Goal: Information Seeking & Learning: Check status

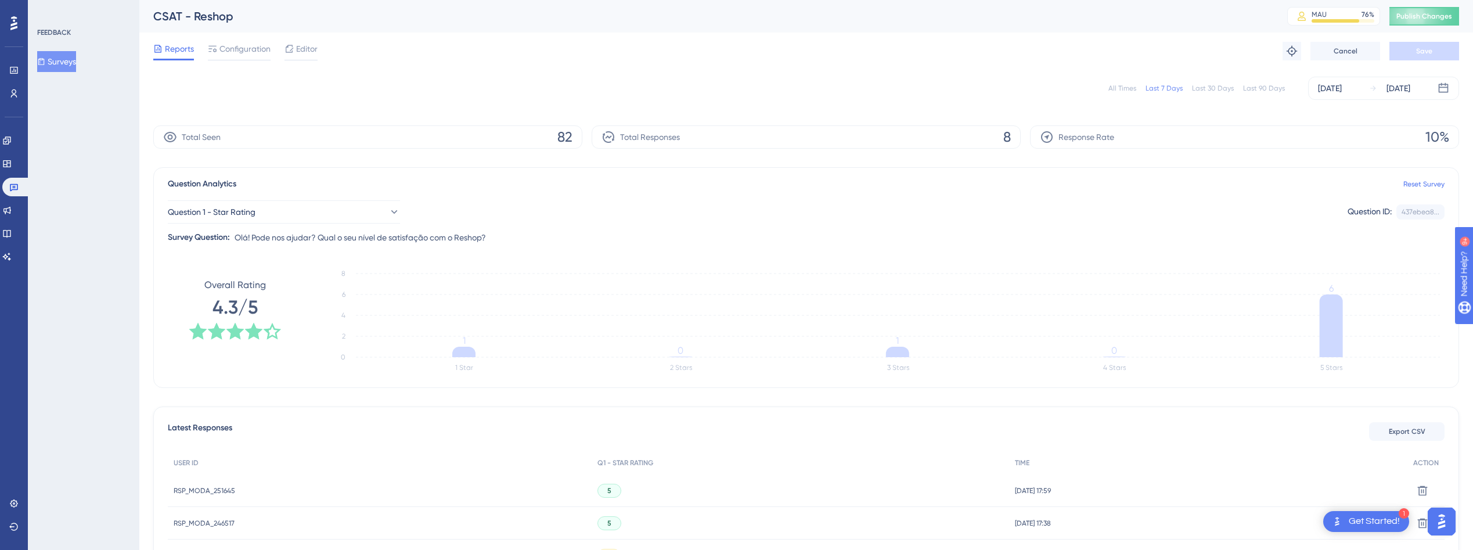
click at [888, 104] on div "All Times Last 7 Days Last 30 Days Last 90 Days [DATE] [DATE]" at bounding box center [806, 88] width 1306 height 37
click at [576, 104] on div "All Times Last 7 Days Last 30 Days Last 90 Days [DATE] [DATE]" at bounding box center [806, 88] width 1306 height 37
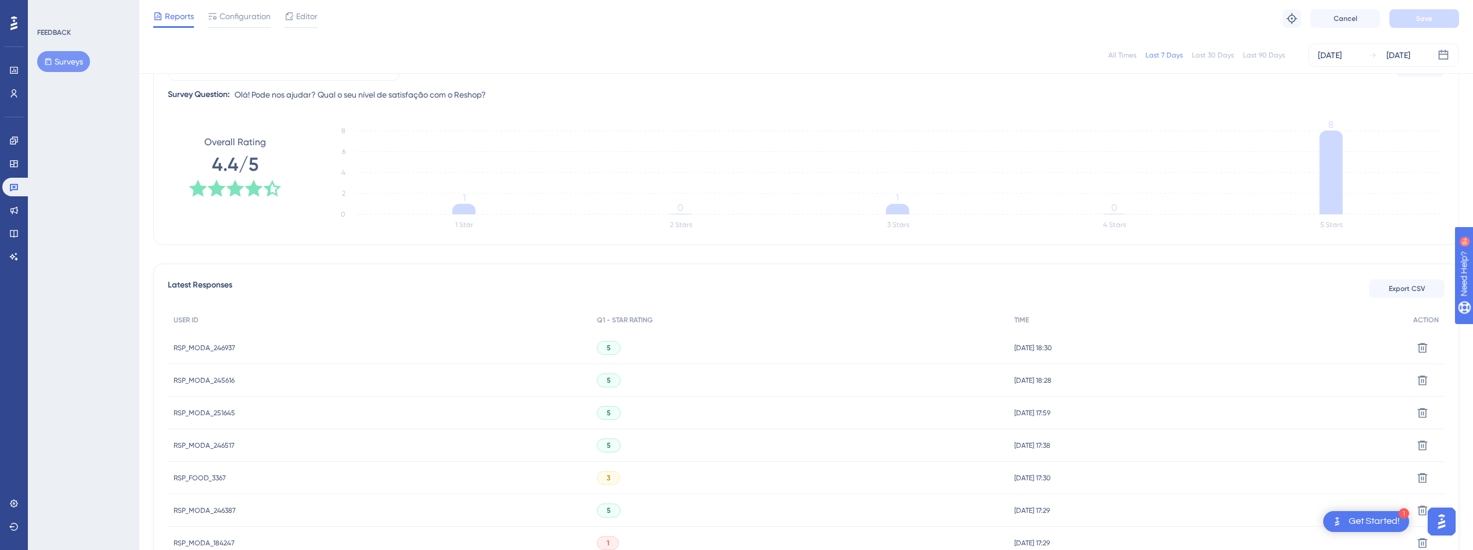
scroll to position [142, 0]
click at [201, 345] on span "RSP_MODA_246937" at bounding box center [205, 344] width 62 height 9
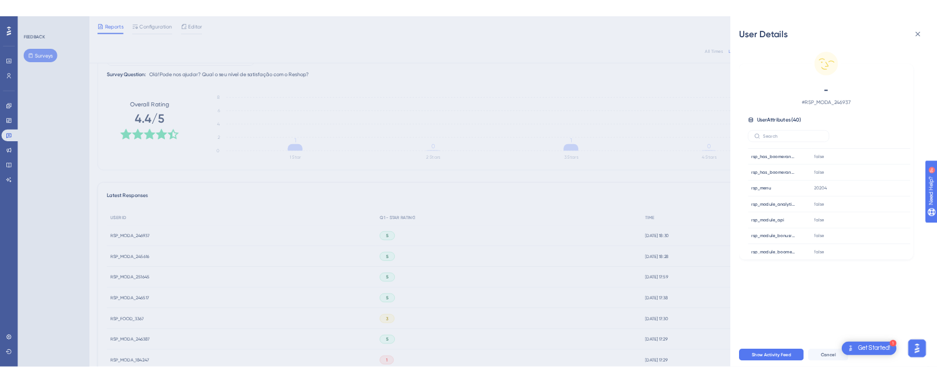
scroll to position [0, 0]
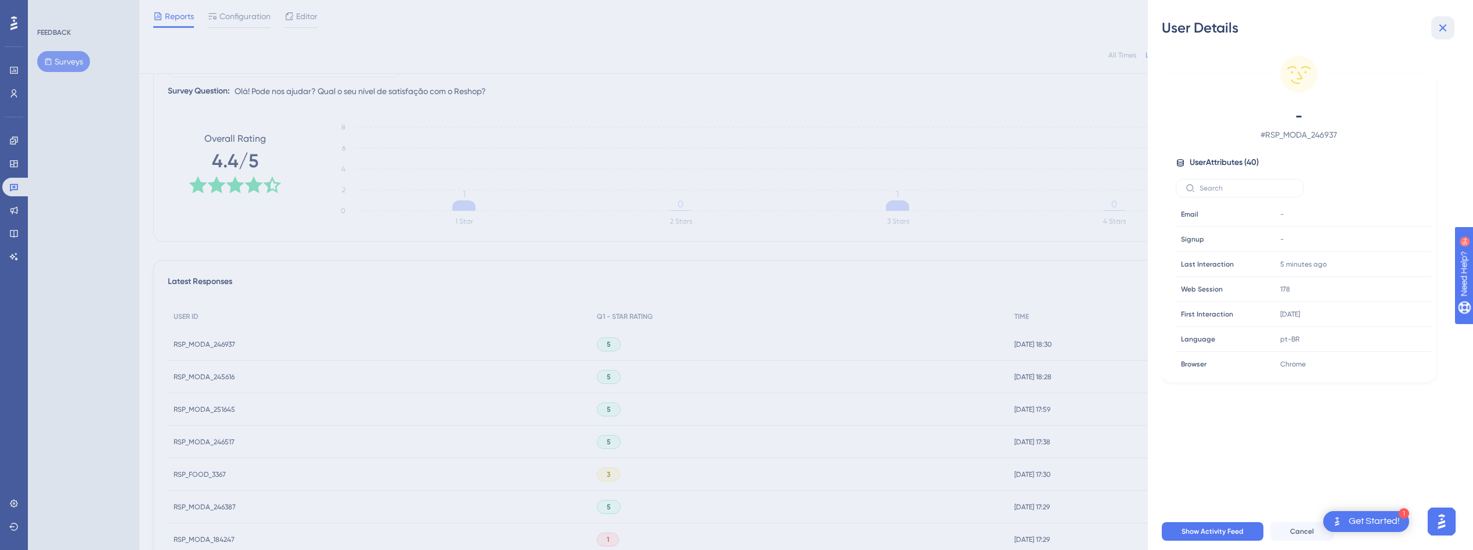
click at [1442, 33] on icon at bounding box center [1443, 28] width 14 height 14
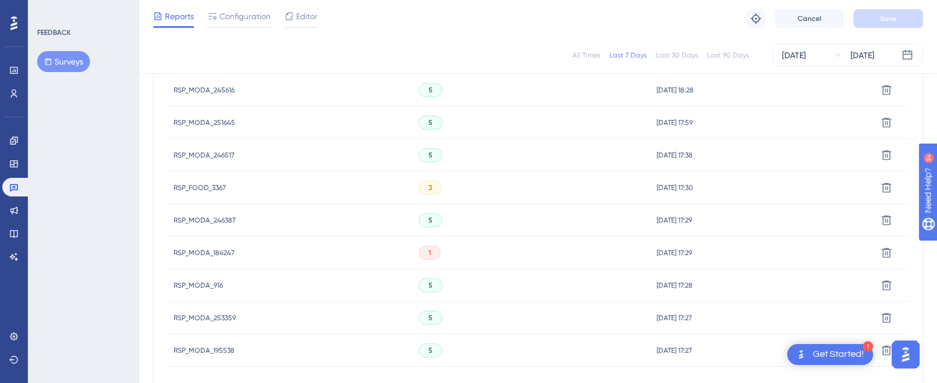
scroll to position [431, 0]
click at [206, 250] on span "RSP_MODA_184247" at bounding box center [204, 250] width 61 height 9
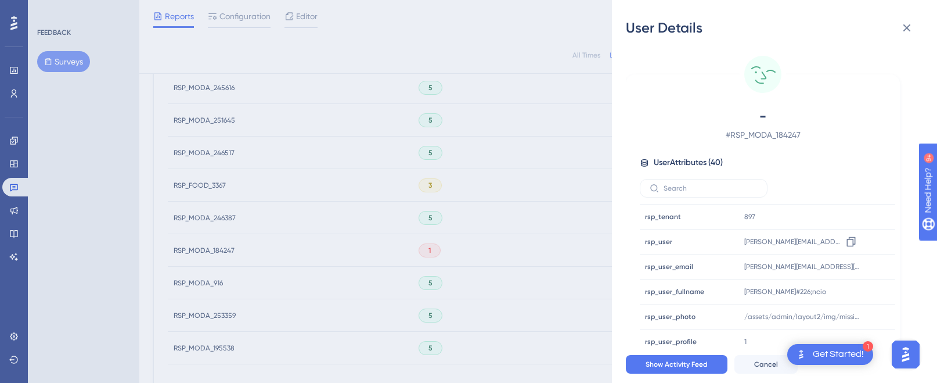
scroll to position [822, 0]
click at [913, 28] on icon at bounding box center [907, 28] width 14 height 14
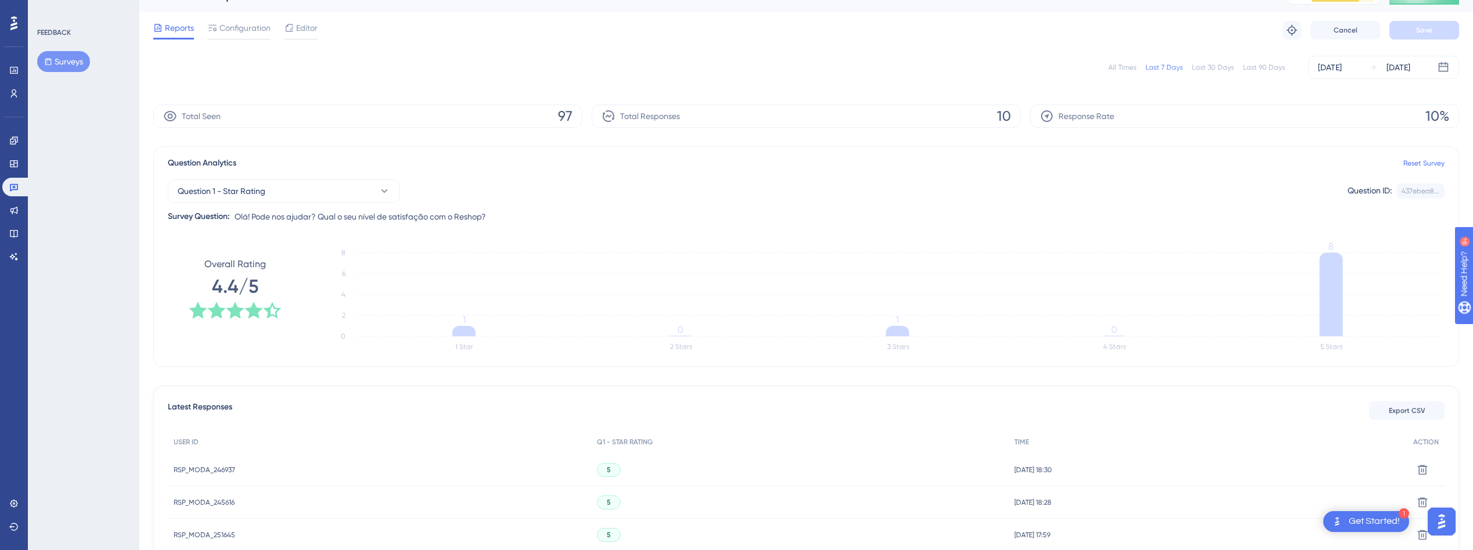
scroll to position [0, 0]
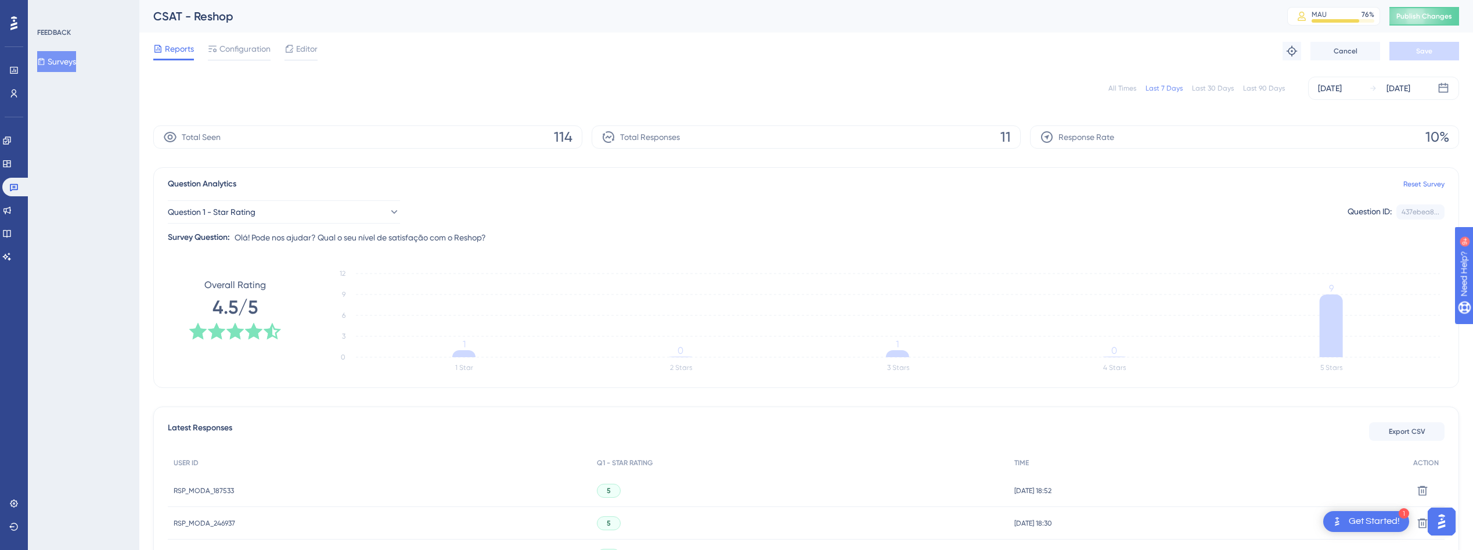
click at [586, 96] on div "All Times Last 7 Days Last 30 Days Last 90 Days Aug 22 2025 Aug 22 2025" at bounding box center [806, 88] width 1306 height 23
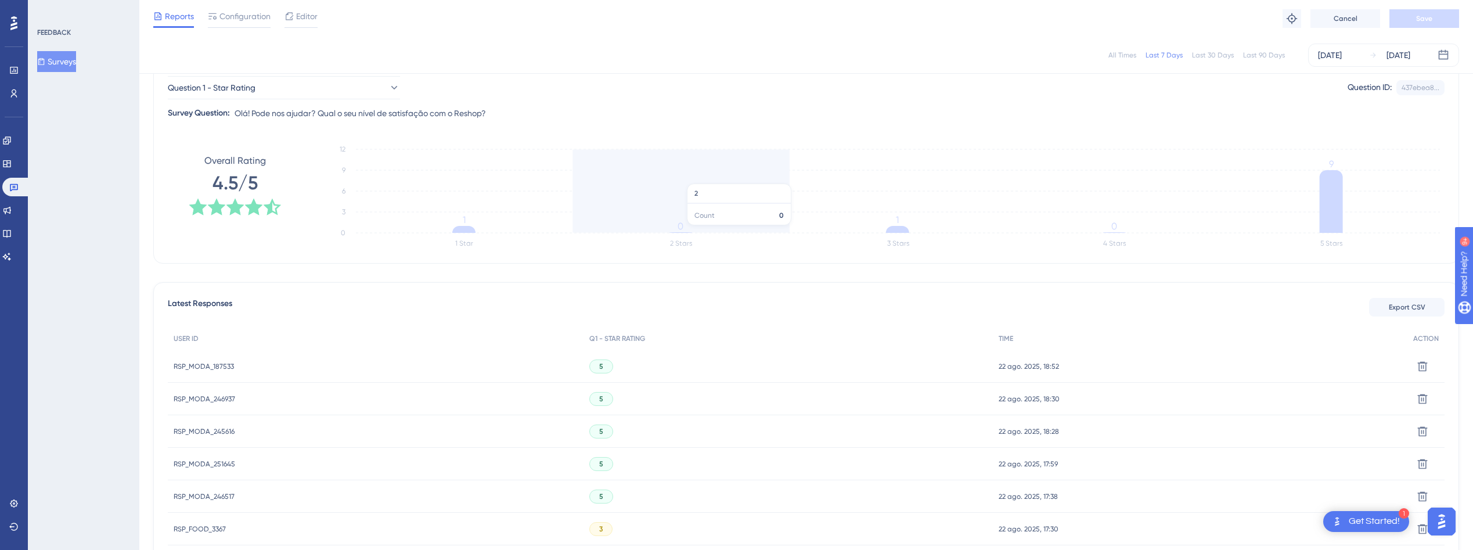
scroll to position [125, 0]
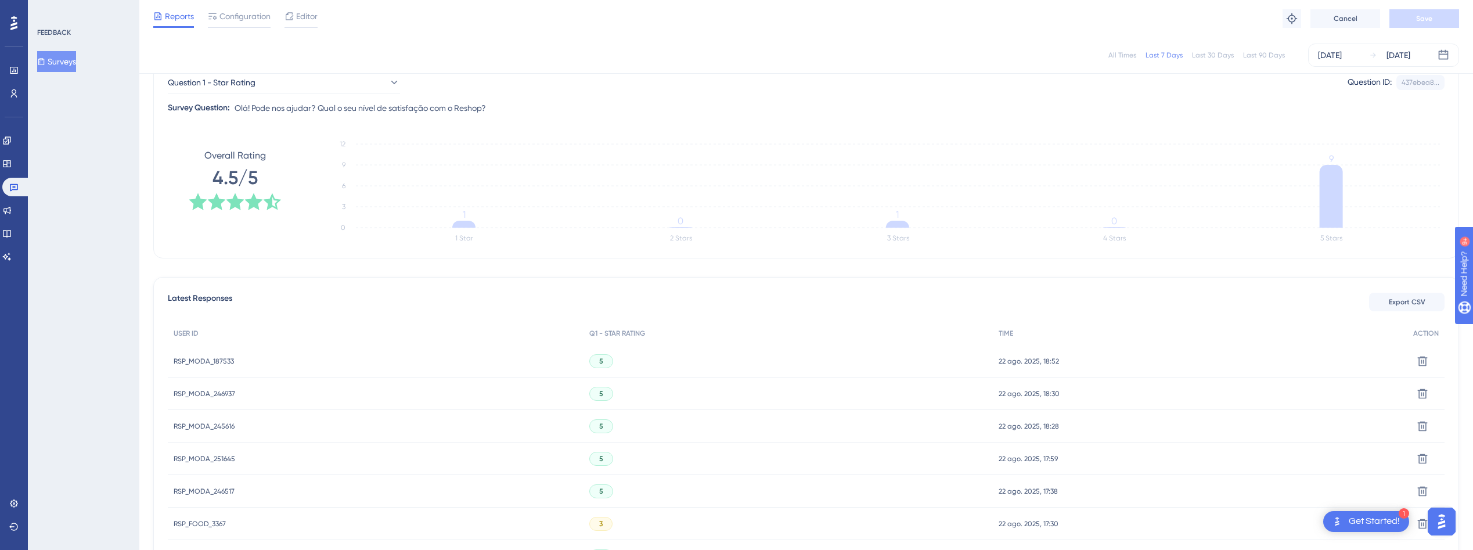
click at [205, 367] on div "RSP_MODA_187533 RSP_MODA_187533" at bounding box center [204, 361] width 60 height 33
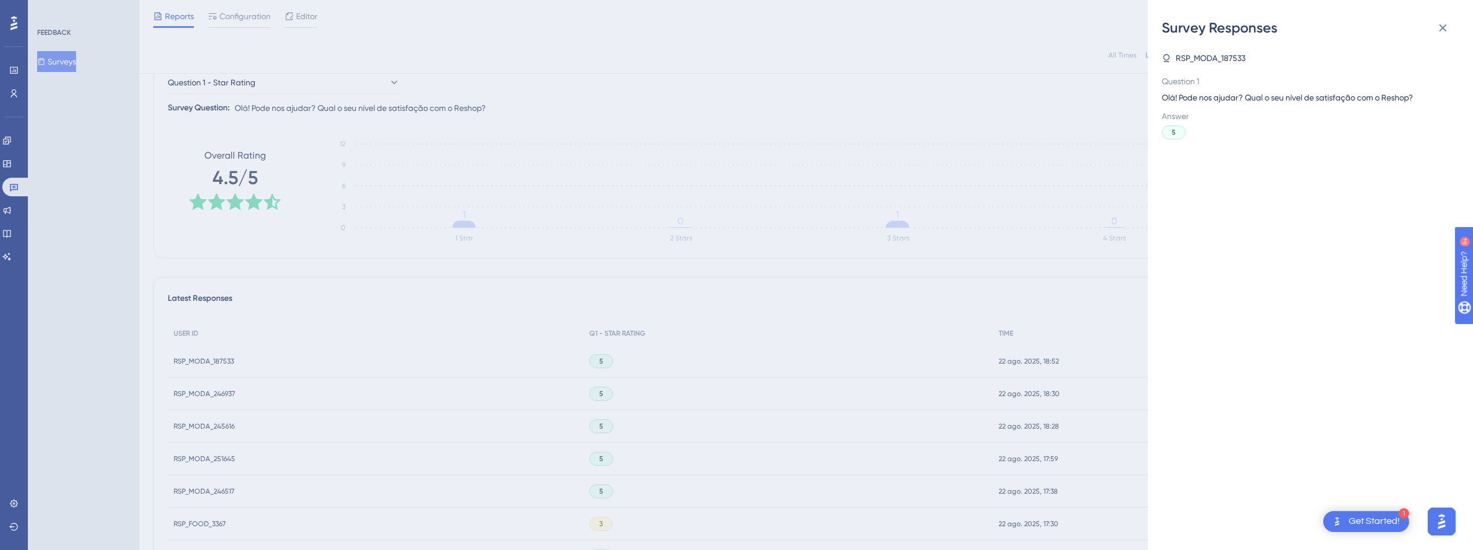
click at [222, 364] on div "Survey Responses RSP_MODA_187533 Question 1 Olá! Pode nos ajudar? Qual o seu ní…" at bounding box center [736, 275] width 1473 height 550
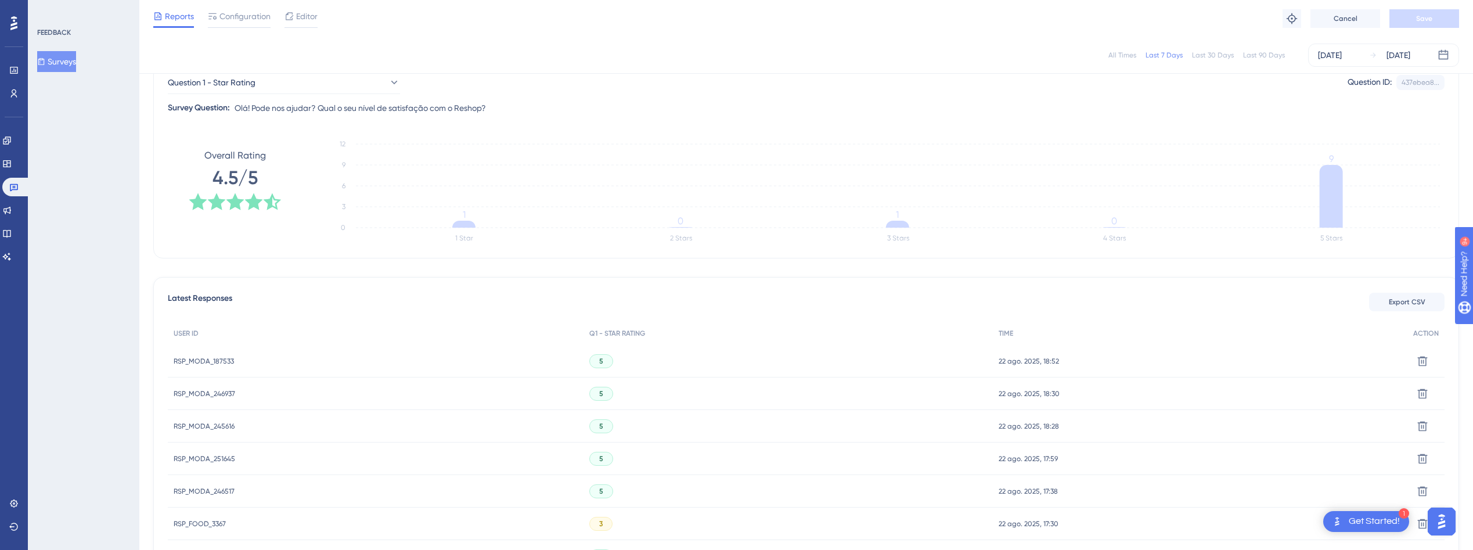
click at [207, 361] on span "RSP_MODA_187533" at bounding box center [204, 360] width 60 height 9
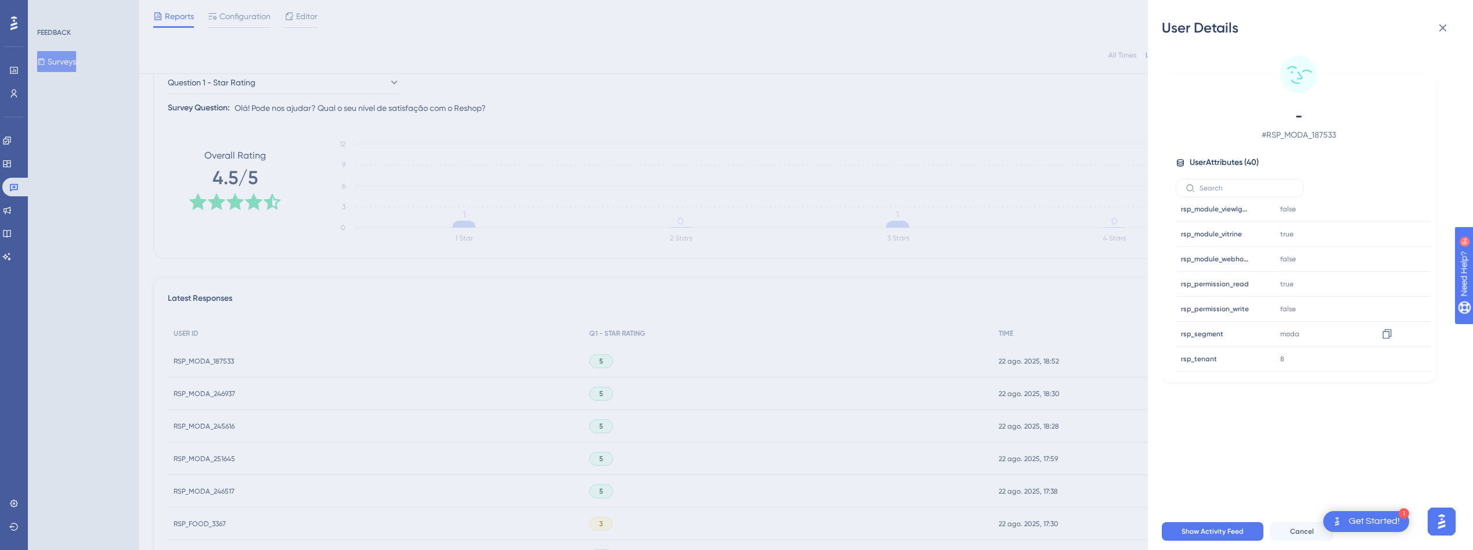
scroll to position [828, 0]
click at [1444, 26] on icon at bounding box center [1443, 28] width 8 height 8
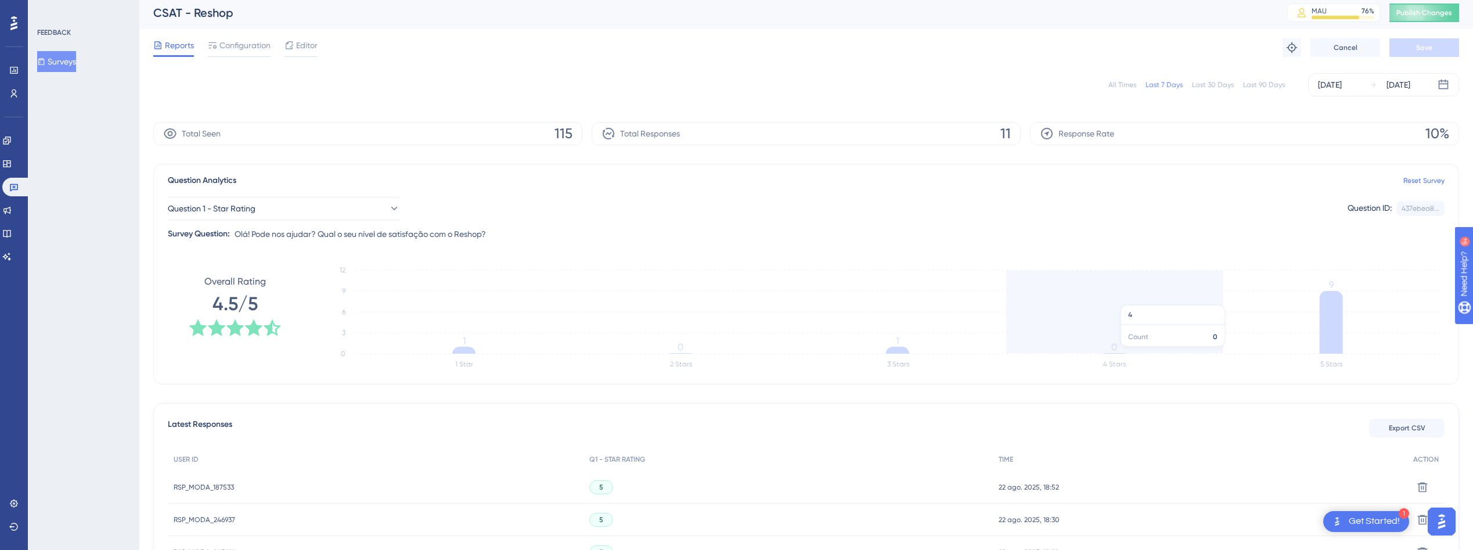
scroll to position [0, 0]
